Goal: Find contact information: Find contact information

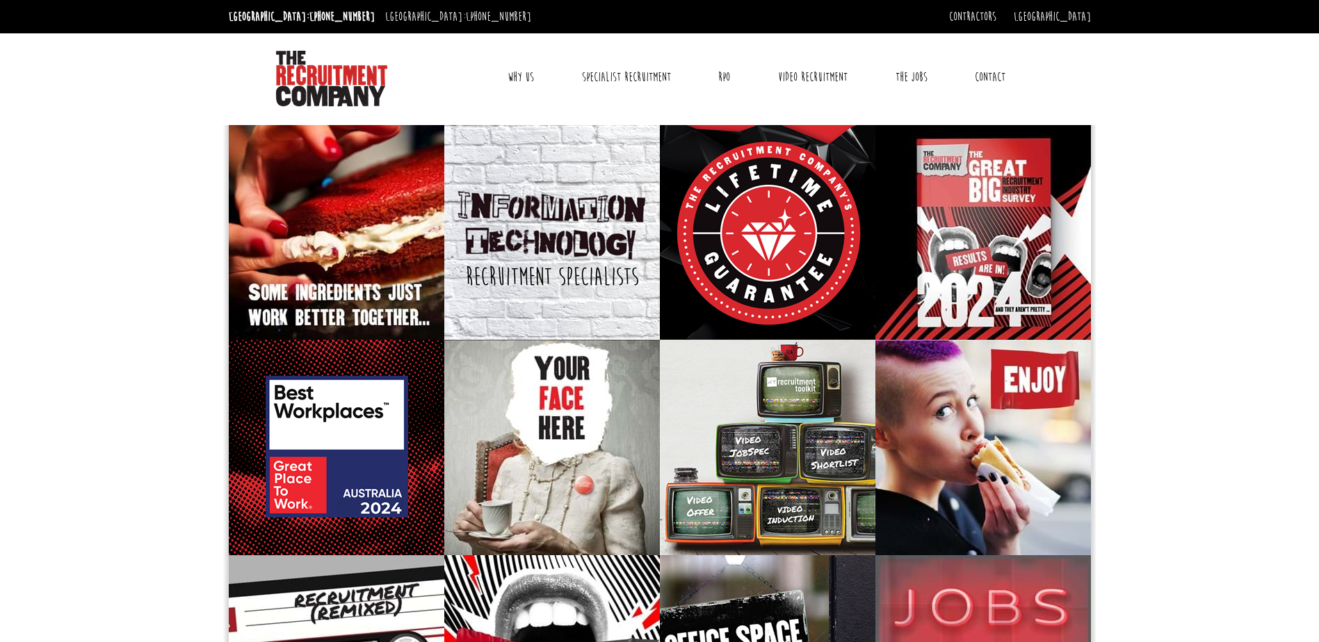
click at [978, 71] on link "Contact" at bounding box center [989, 77] width 51 height 35
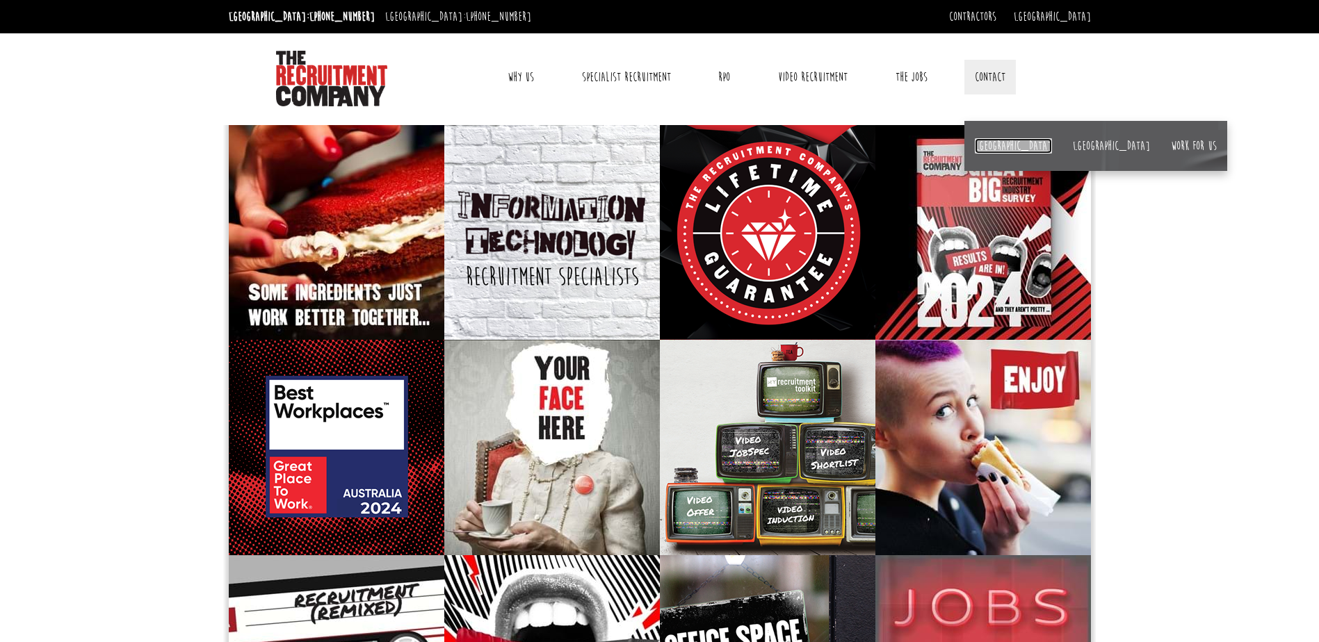
click at [994, 145] on link "[GEOGRAPHIC_DATA]" at bounding box center [1013, 145] width 77 height 15
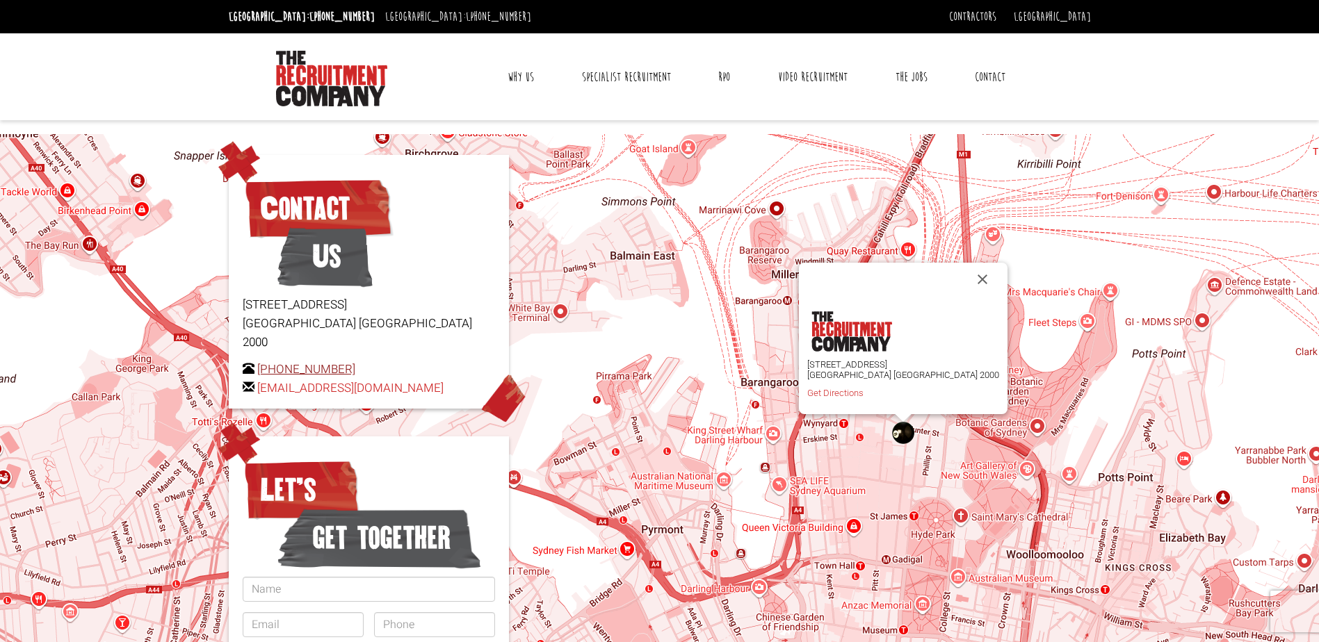
drag, startPoint x: 360, startPoint y: 352, endPoint x: 281, endPoint y: 350, distance: 79.3
click at [281, 360] on p "[PHONE_NUMBER] [EMAIL_ADDRESS][DOMAIN_NAME]" at bounding box center [369, 379] width 252 height 38
copy link "2 8346 6700"
